Goal: Task Accomplishment & Management: Use online tool/utility

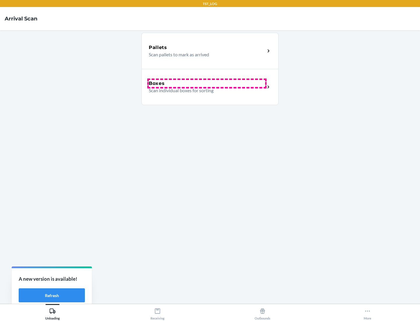
click at [207, 83] on div "Boxes" at bounding box center [207, 83] width 116 height 7
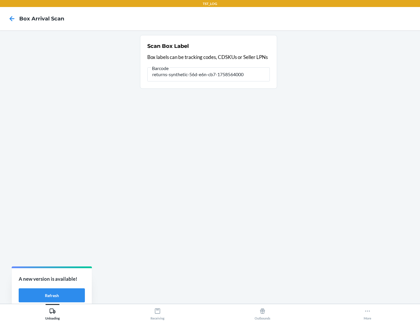
type input "returns-synthetic-56d-e6n-cb7-1758564000"
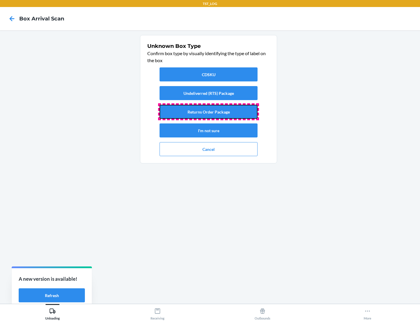
click at [209, 112] on button "Returns Order Package" at bounding box center [209, 112] width 98 height 14
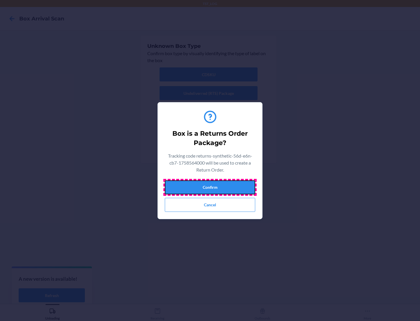
click at [210, 187] on button "Confirm" at bounding box center [210, 187] width 90 height 14
